Goal: Task Accomplishment & Management: Manage account settings

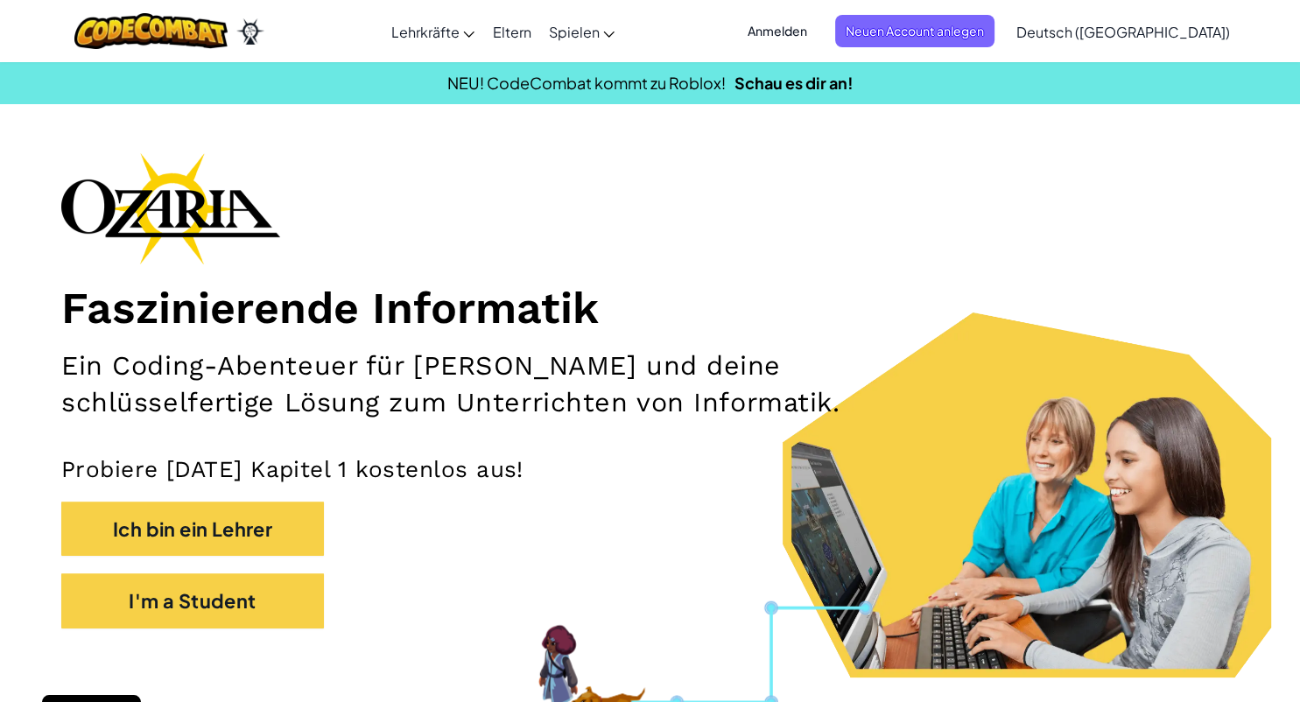
click at [813, 33] on span "Anmelden" at bounding box center [777, 31] width 81 height 32
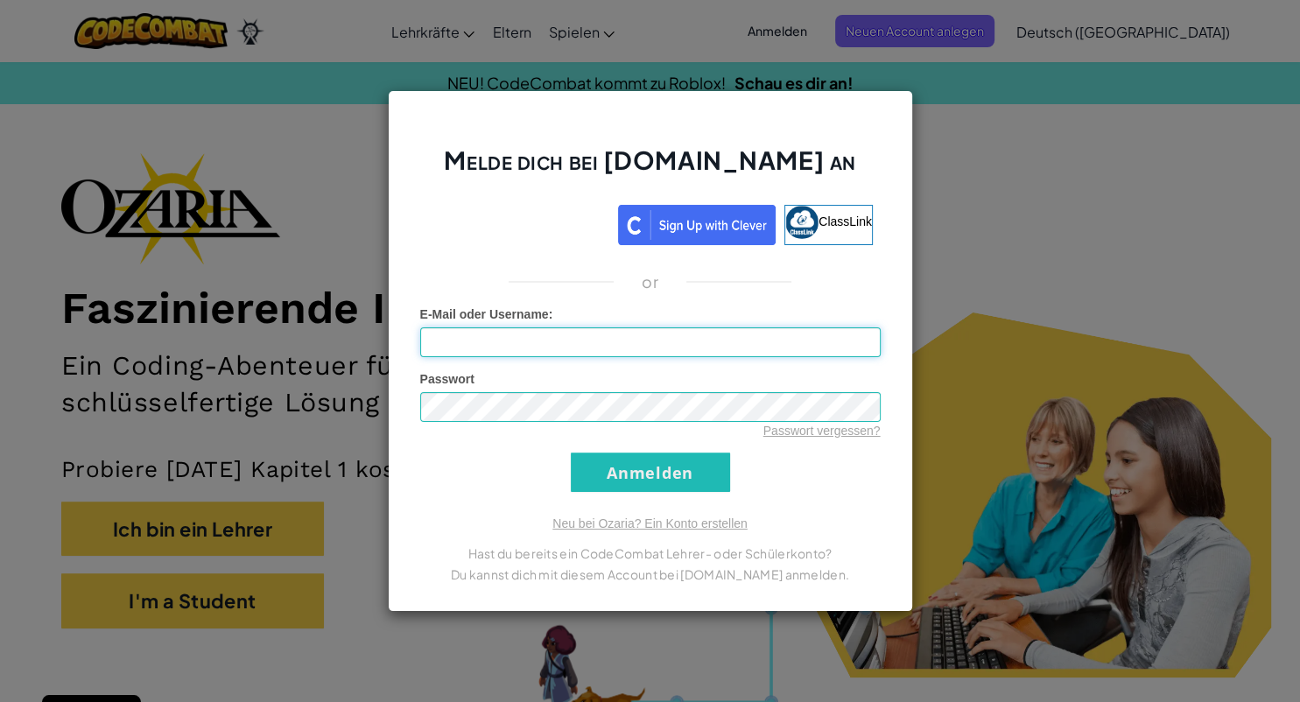
click at [500, 345] on input "E-Mail oder Username :" at bounding box center [650, 342] width 460 height 30
click at [620, 462] on input "Anmelden" at bounding box center [650, 471] width 159 height 39
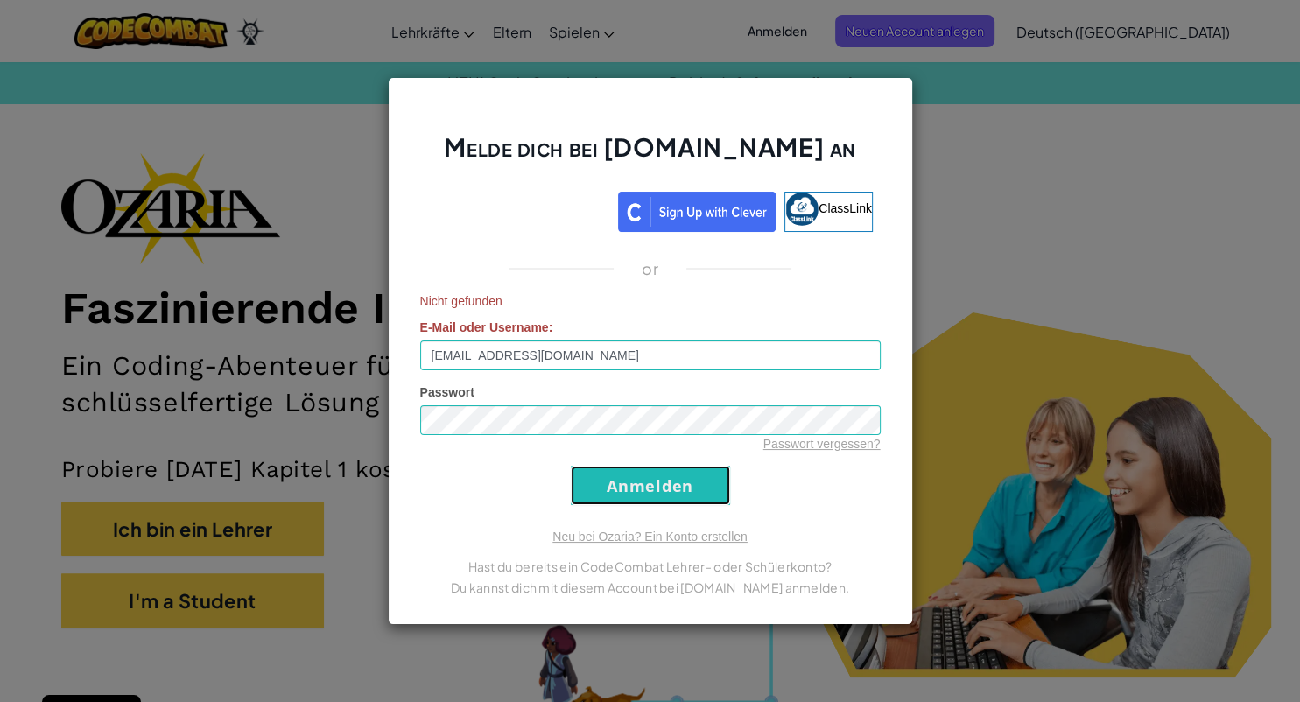
click at [629, 485] on input "Anmelden" at bounding box center [650, 485] width 159 height 39
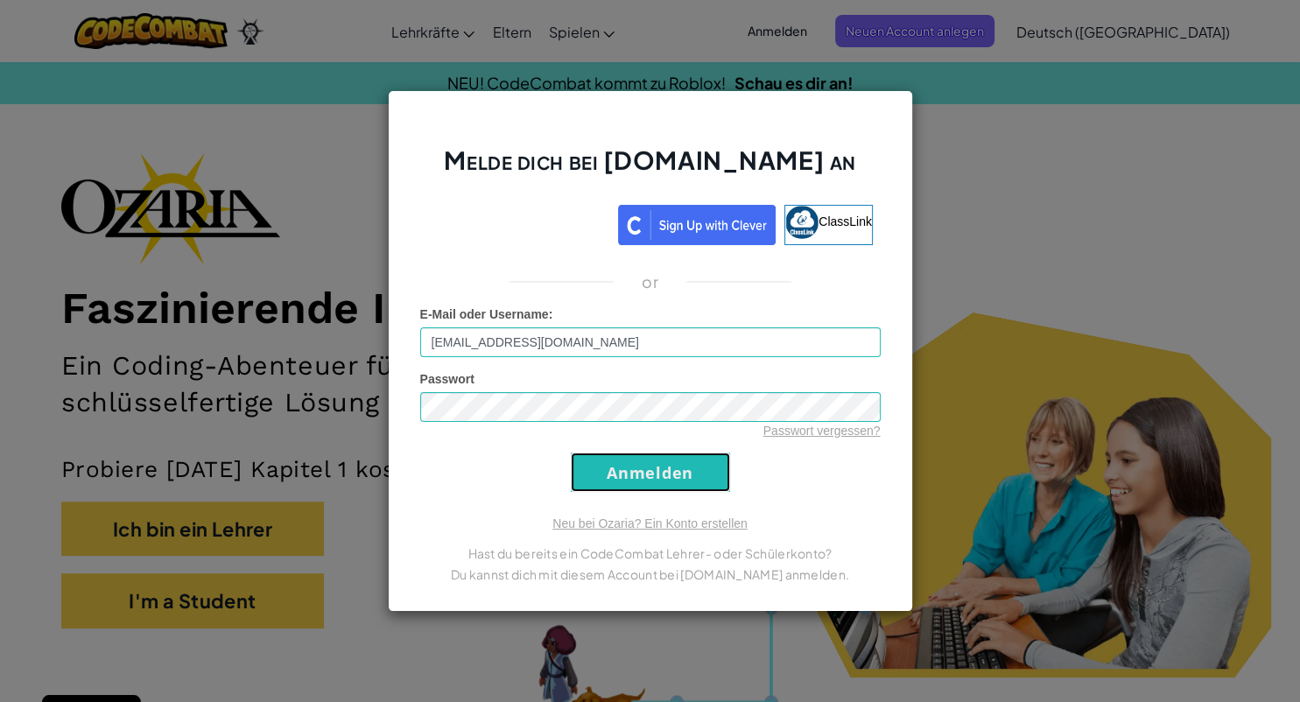
click at [629, 485] on input "Anmelden" at bounding box center [650, 471] width 159 height 39
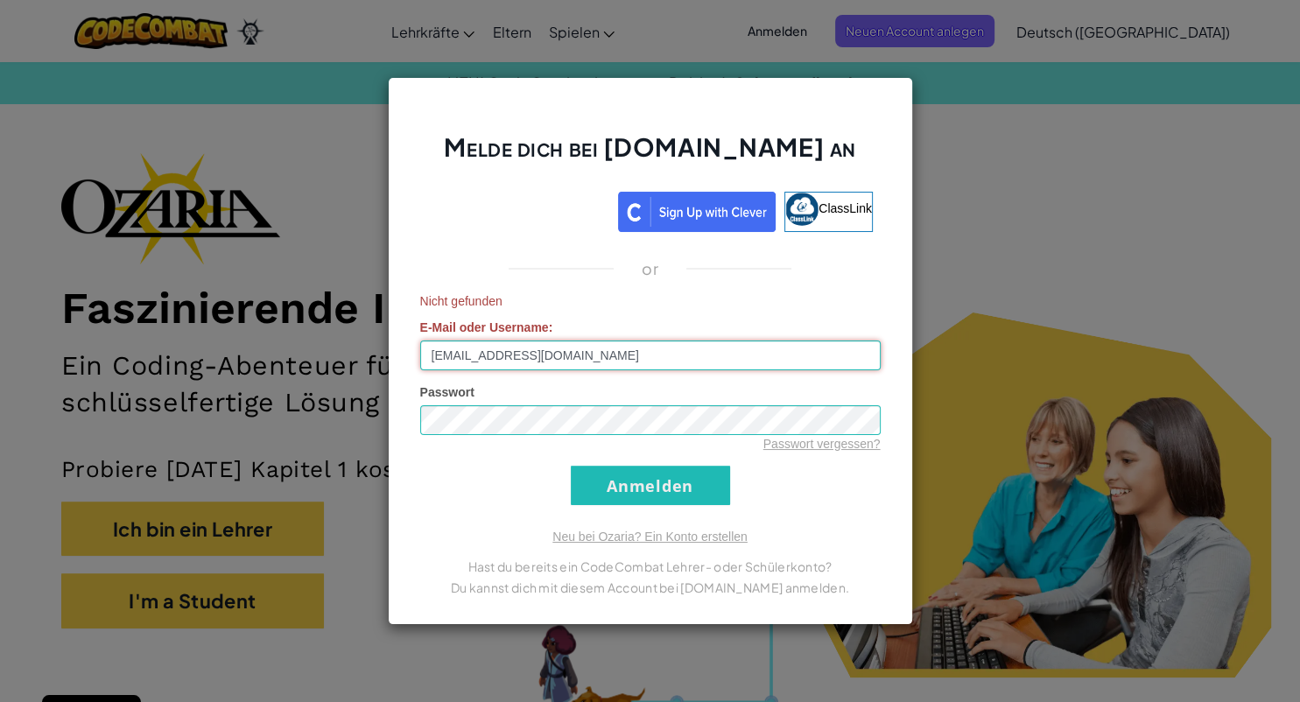
click at [467, 350] on input "[EMAIL_ADDRESS][DOMAIN_NAME]" at bounding box center [650, 355] width 460 height 30
type input "[PERSON_NAME][EMAIL_ADDRESS][DOMAIN_NAME]"
click at [621, 492] on input "Anmelden" at bounding box center [650, 485] width 159 height 39
